Goal: Task Accomplishment & Management: Manage account settings

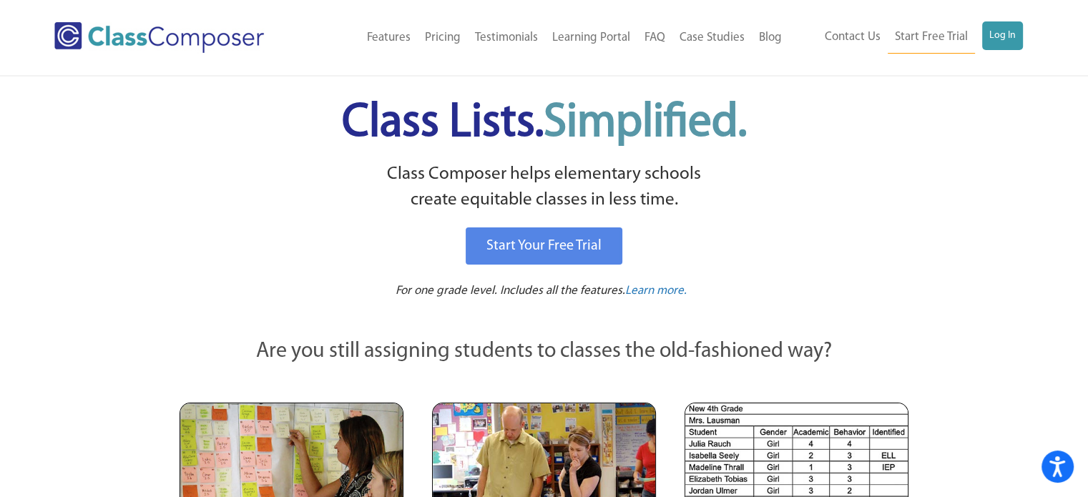
click at [982, 28] on ul "Contact Us Start Free Trial Log In" at bounding box center [920, 37] width 205 height 32
click at [1002, 28] on link "Log In" at bounding box center [1003, 35] width 41 height 29
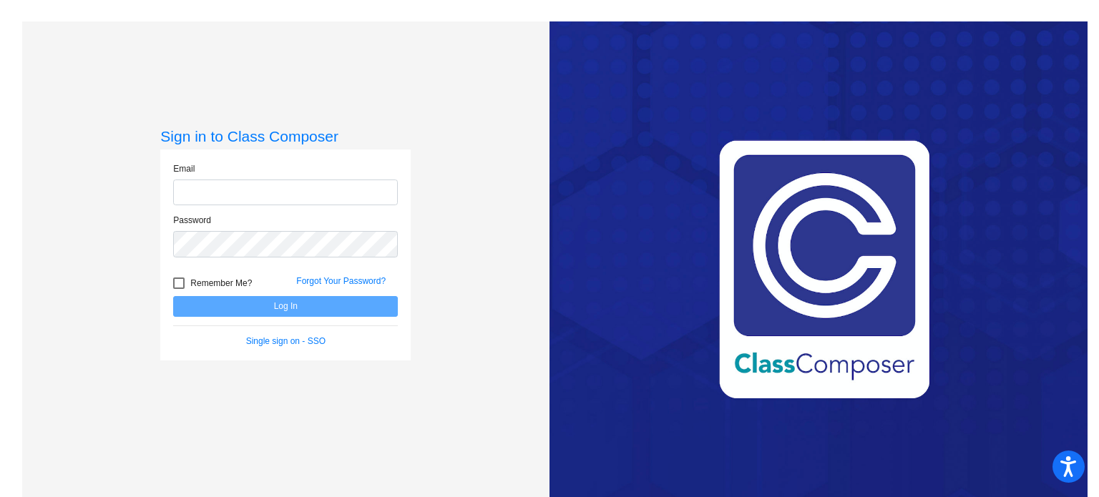
type input "[EMAIL_ADDRESS][PERSON_NAME][DOMAIN_NAME]"
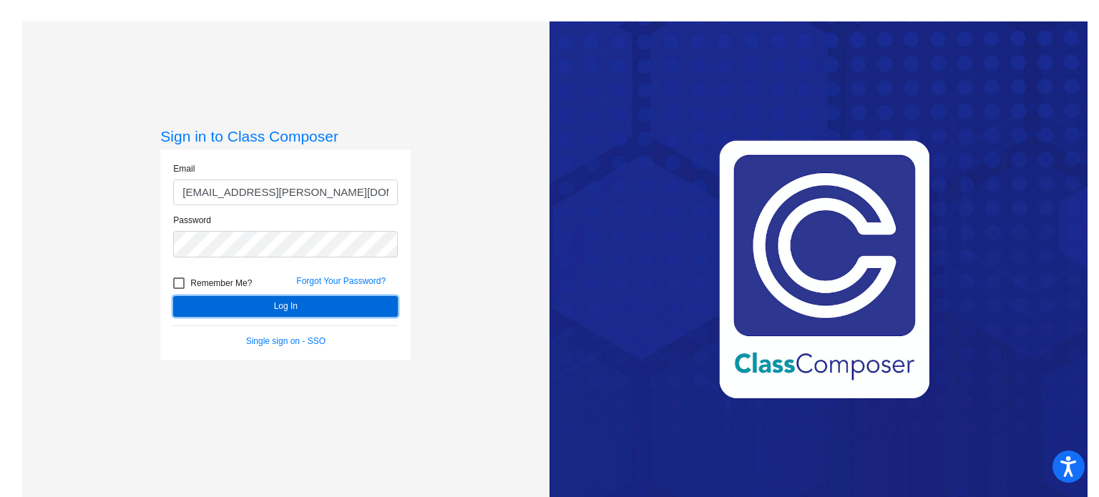
click at [339, 306] on button "Log In" at bounding box center [285, 306] width 225 height 21
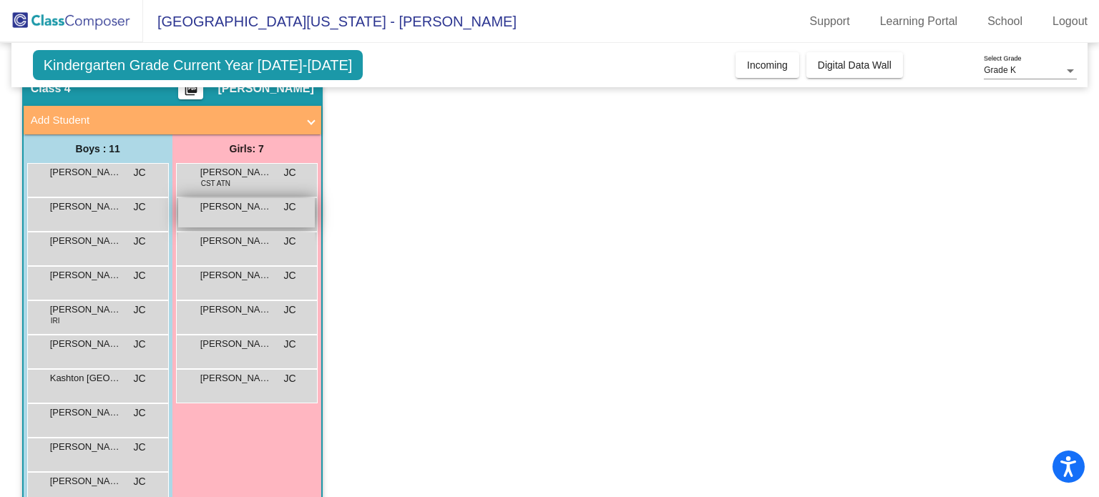
scroll to position [132, 0]
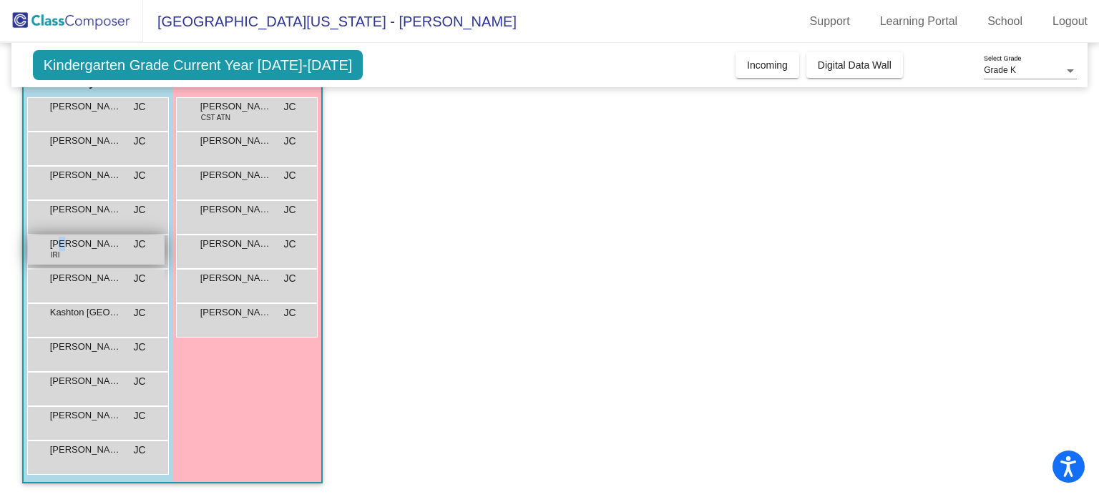
click at [59, 244] on span "Isaiah Velez" at bounding box center [86, 244] width 72 height 14
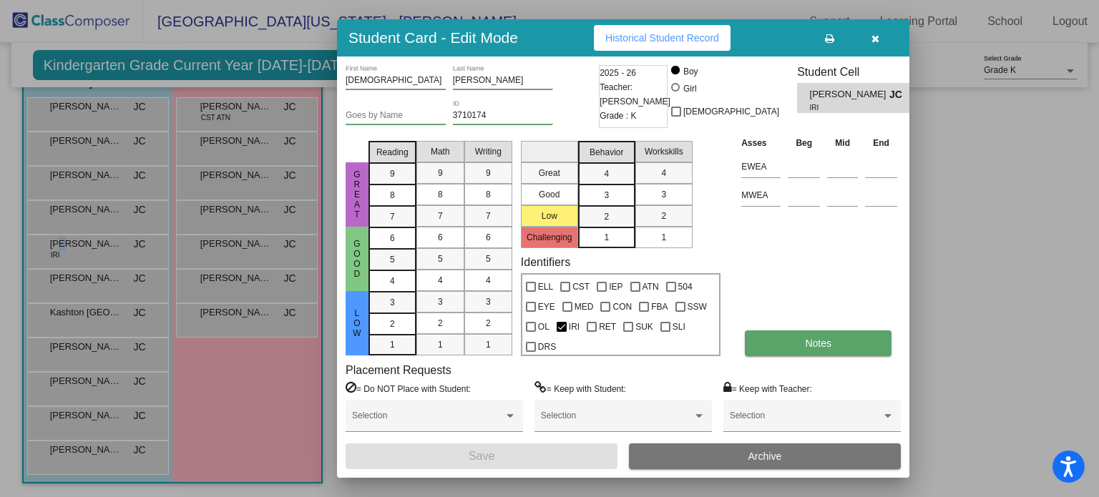
click at [816, 333] on button "Notes" at bounding box center [818, 344] width 147 height 26
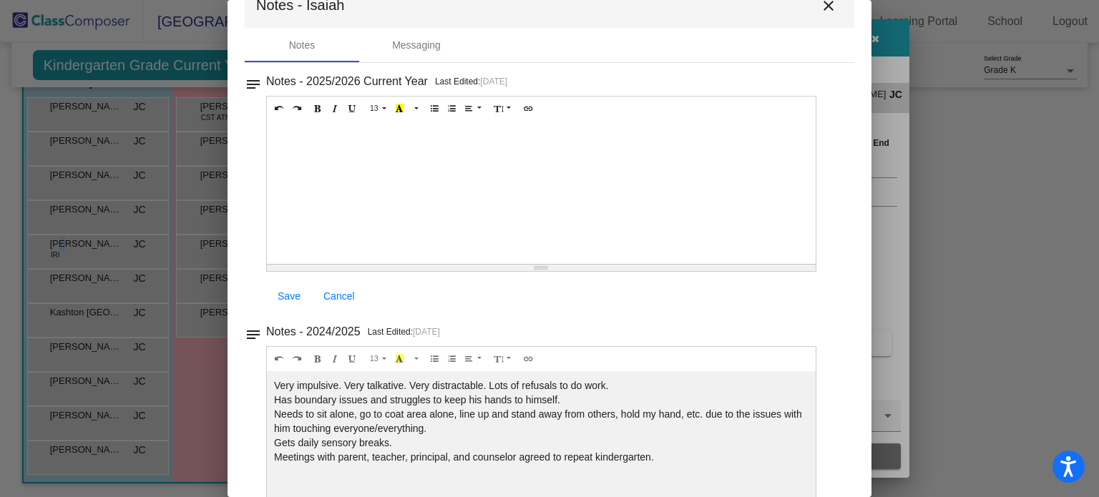
scroll to position [0, 0]
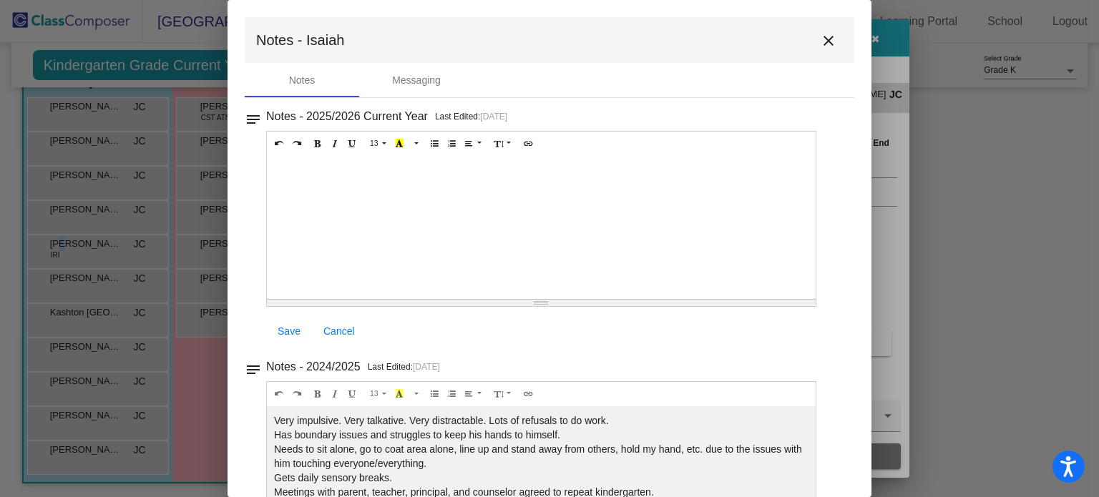
click at [820, 42] on mat-icon "close" at bounding box center [828, 40] width 17 height 17
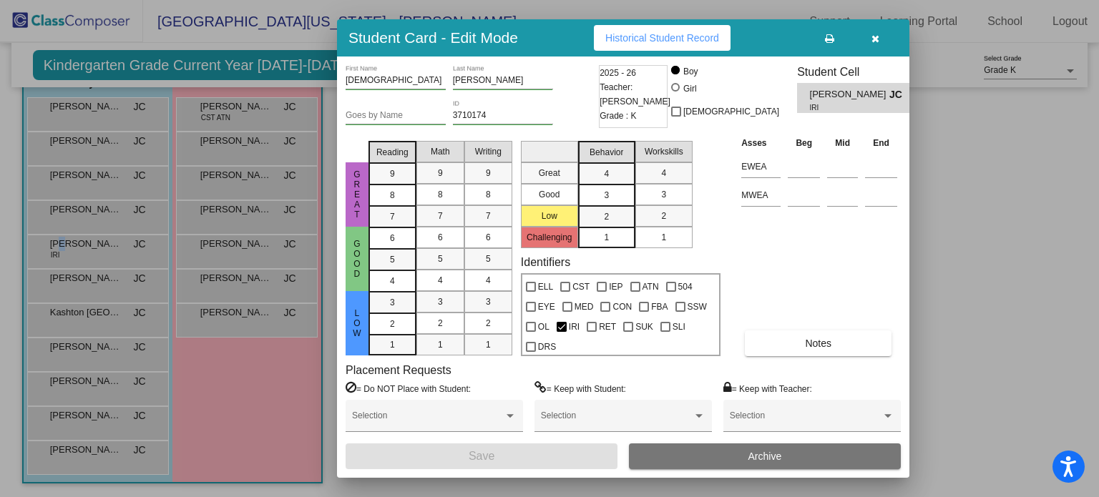
click at [875, 39] on icon "button" at bounding box center [876, 39] width 8 height 10
